Goal: Navigation & Orientation: Find specific page/section

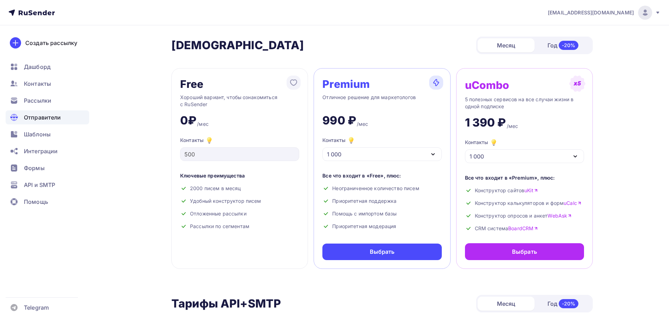
click at [49, 115] on span "Отправители" at bounding box center [42, 117] width 37 height 8
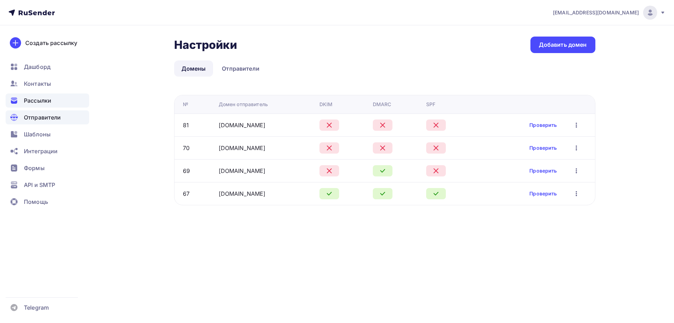
click at [62, 102] on div "Рассылки" at bounding box center [48, 100] width 84 height 14
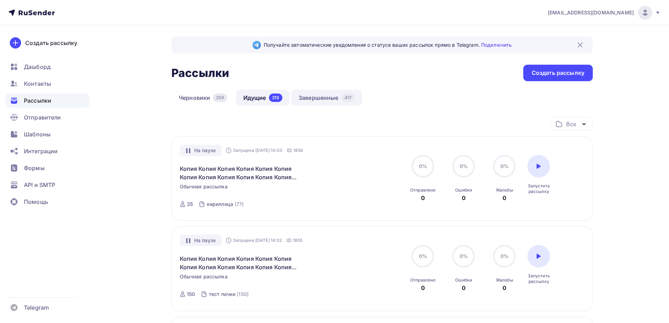
click at [302, 101] on link "Завершенные 417" at bounding box center [326, 97] width 71 height 16
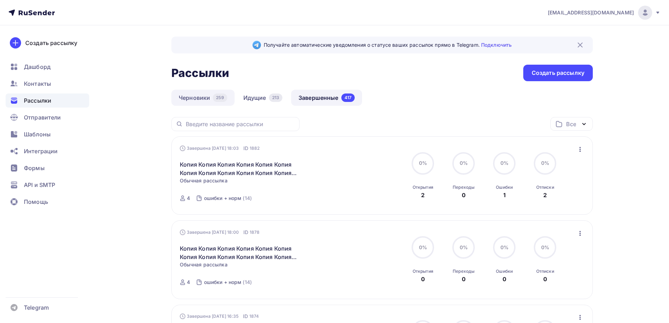
click at [205, 98] on link "Черновики 259" at bounding box center [202, 97] width 63 height 16
